Goal: Task Accomplishment & Management: Complete application form

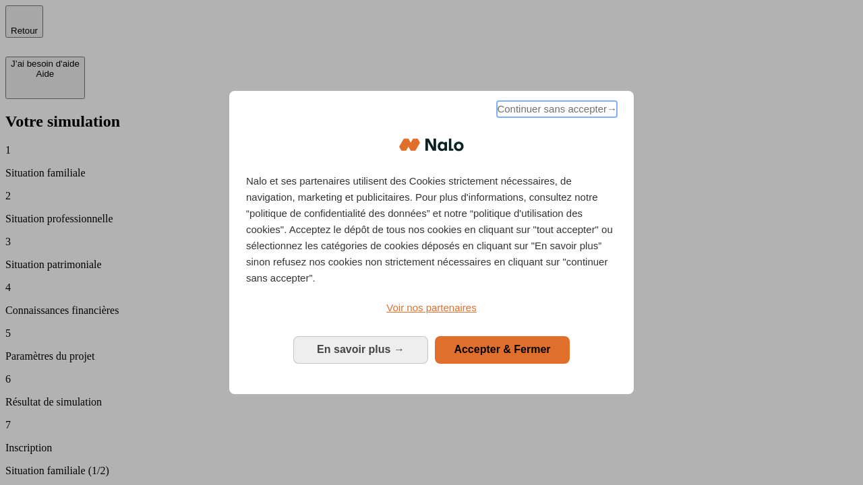
click at [555, 111] on span "Continuer sans accepter →" at bounding box center [557, 109] width 120 height 16
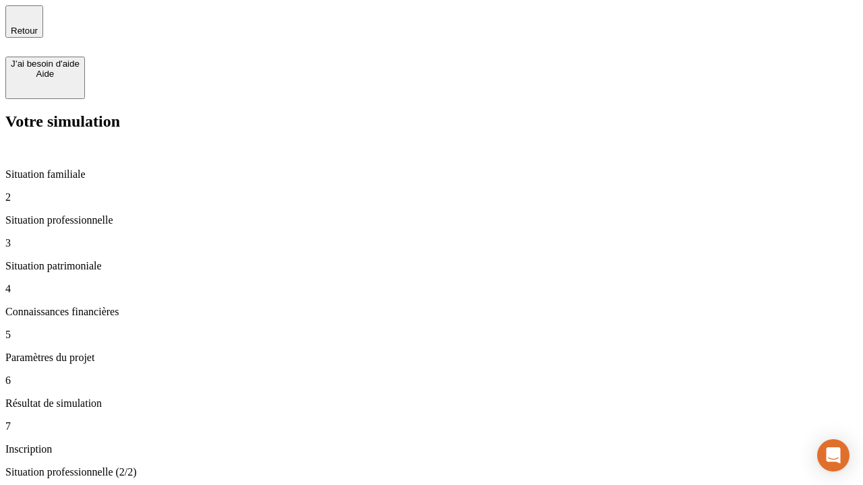
type input "70 000"
type input "1 000"
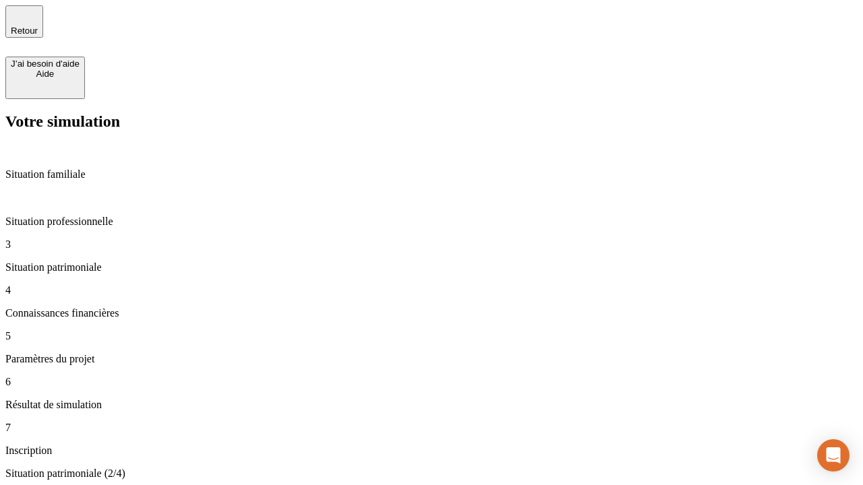
type input "800"
type input "6"
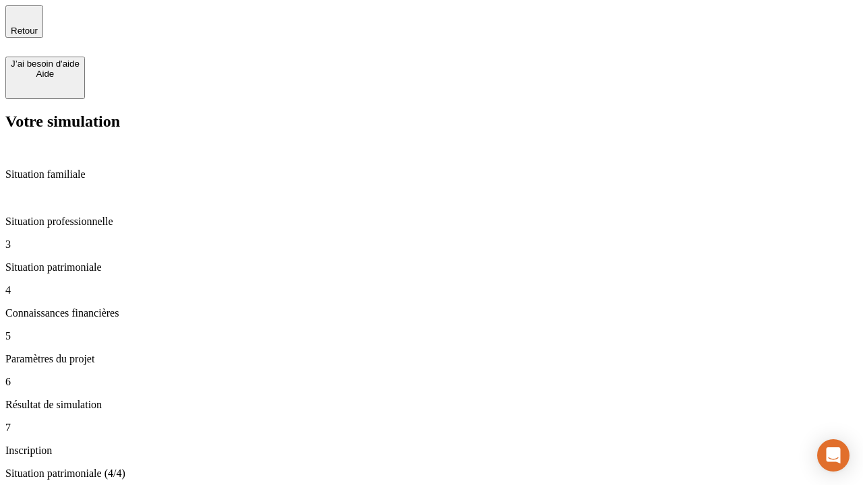
type input "400"
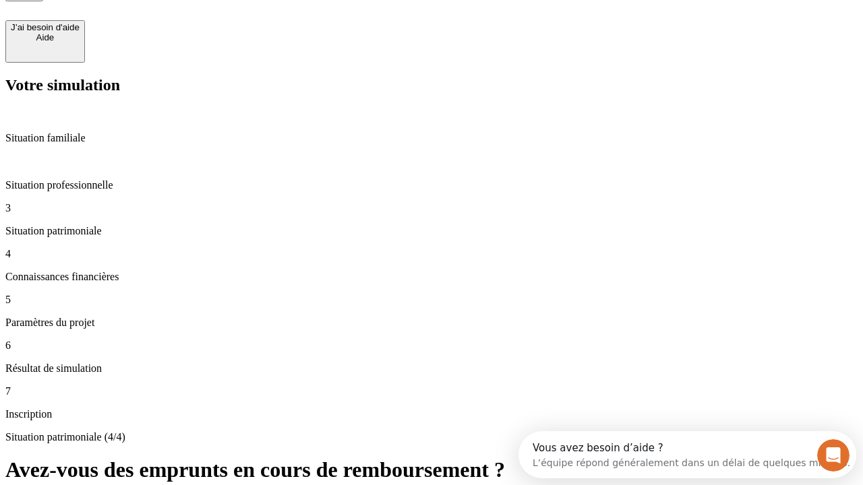
type input "3"
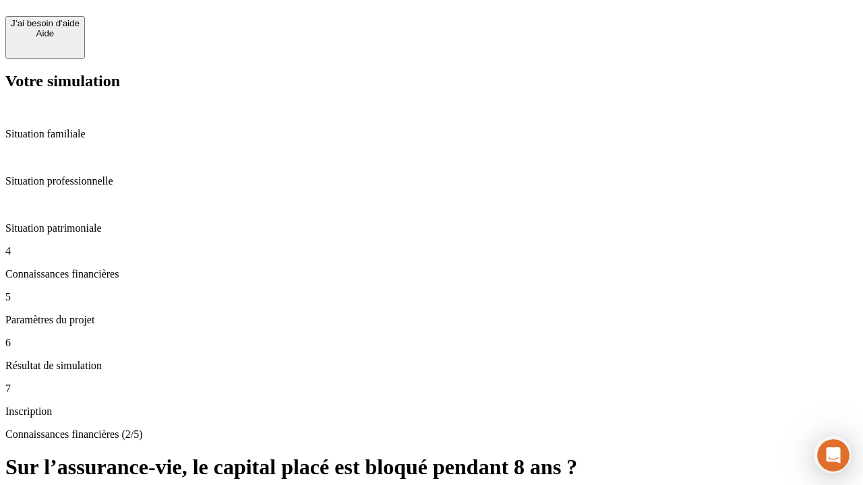
scroll to position [90, 0]
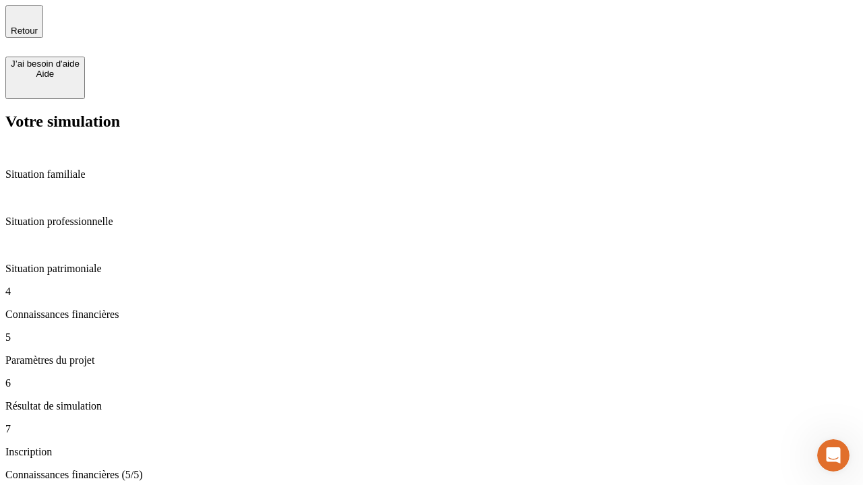
type input "35"
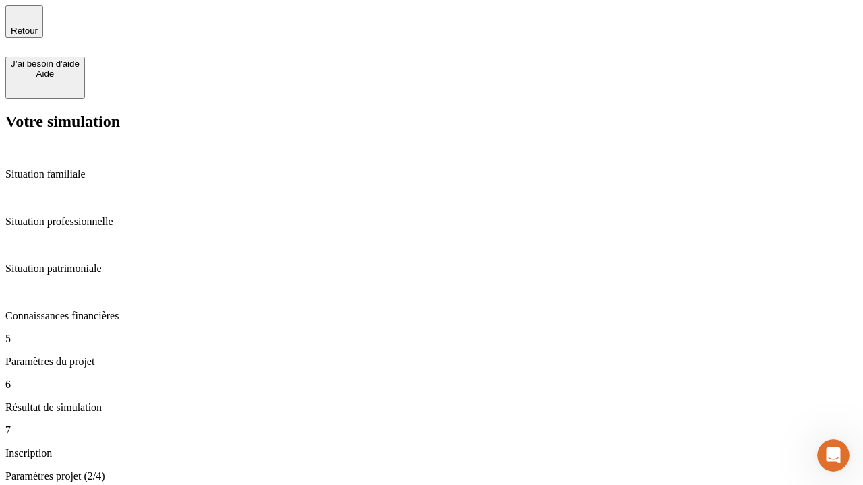
type input "500"
type input "640"
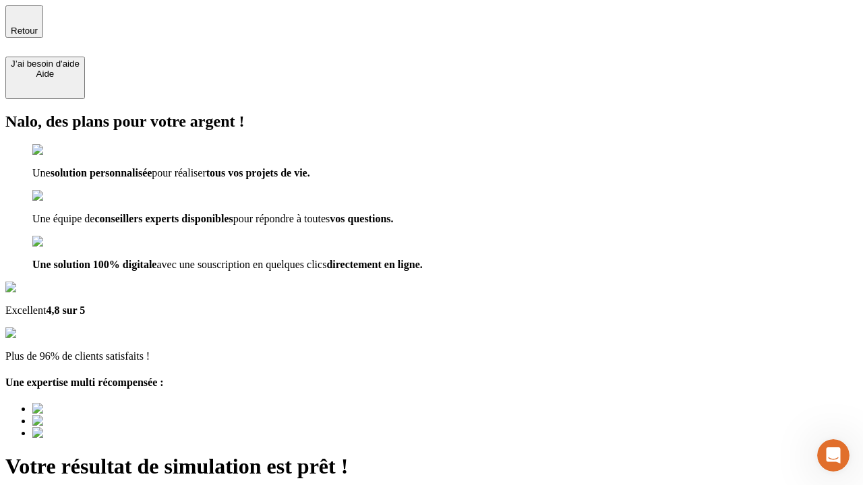
type input "[EMAIL_ADDRESS][DOMAIN_NAME]"
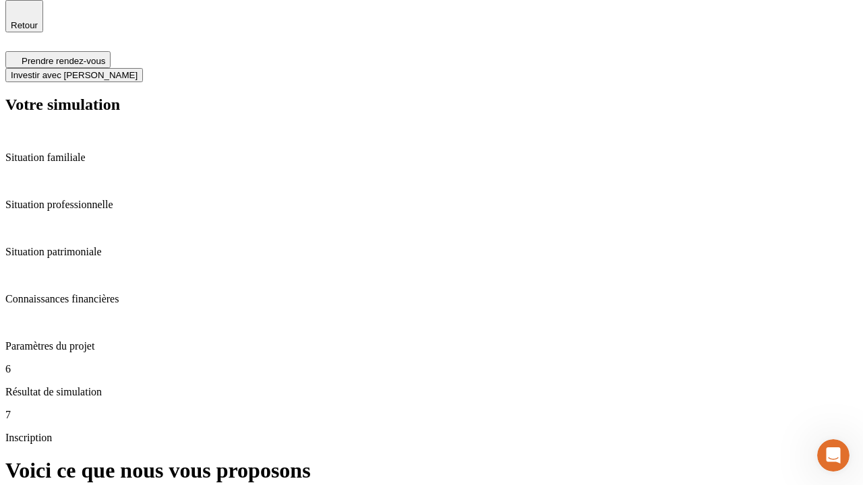
click at [138, 70] on span "Investir avec [PERSON_NAME]" at bounding box center [74, 75] width 127 height 10
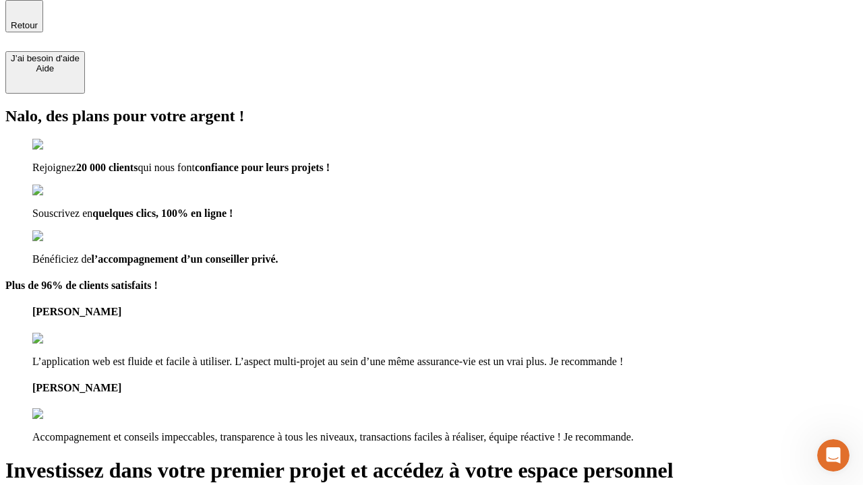
scroll to position [4, 0]
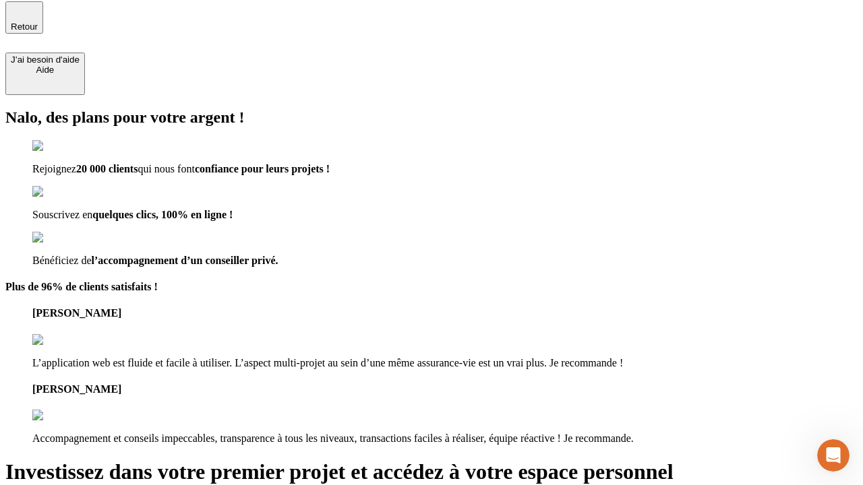
type input "[PERSON_NAME][EMAIL_ADDRESS][DOMAIN_NAME]"
